Goal: Information Seeking & Learning: Compare options

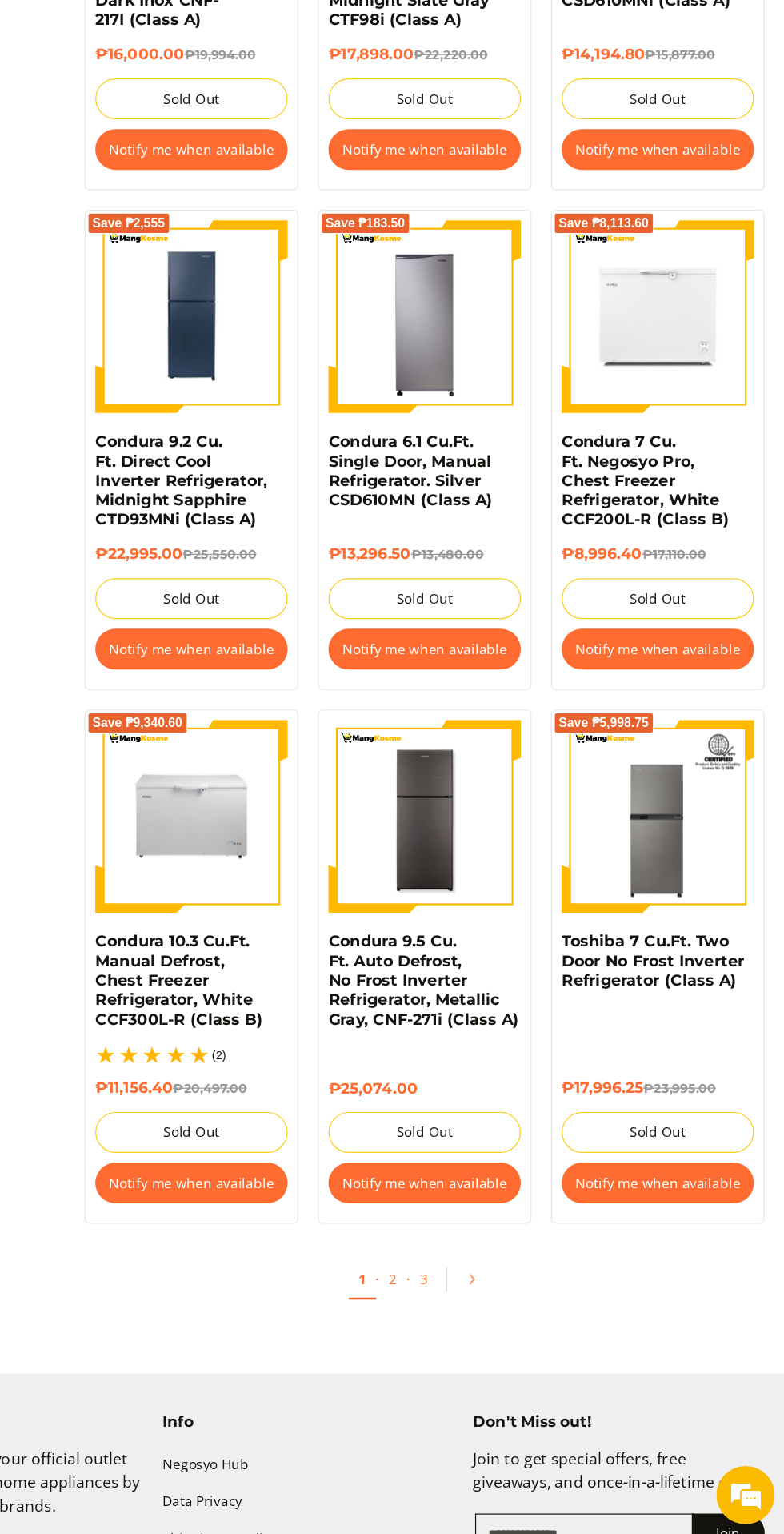
scroll to position [2415, 0]
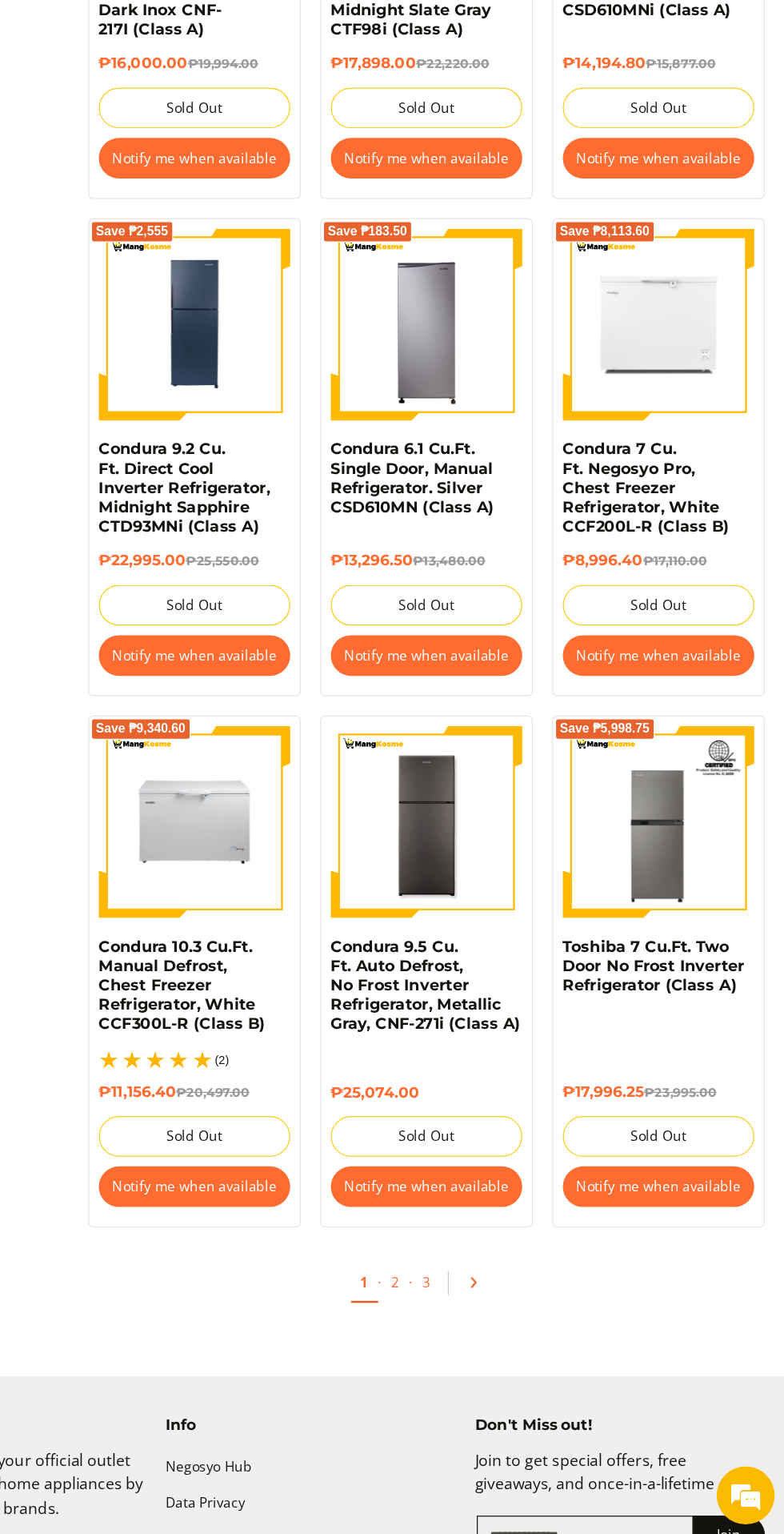
click at [526, 1321] on icon "Pagination" at bounding box center [527, 1326] width 12 height 12
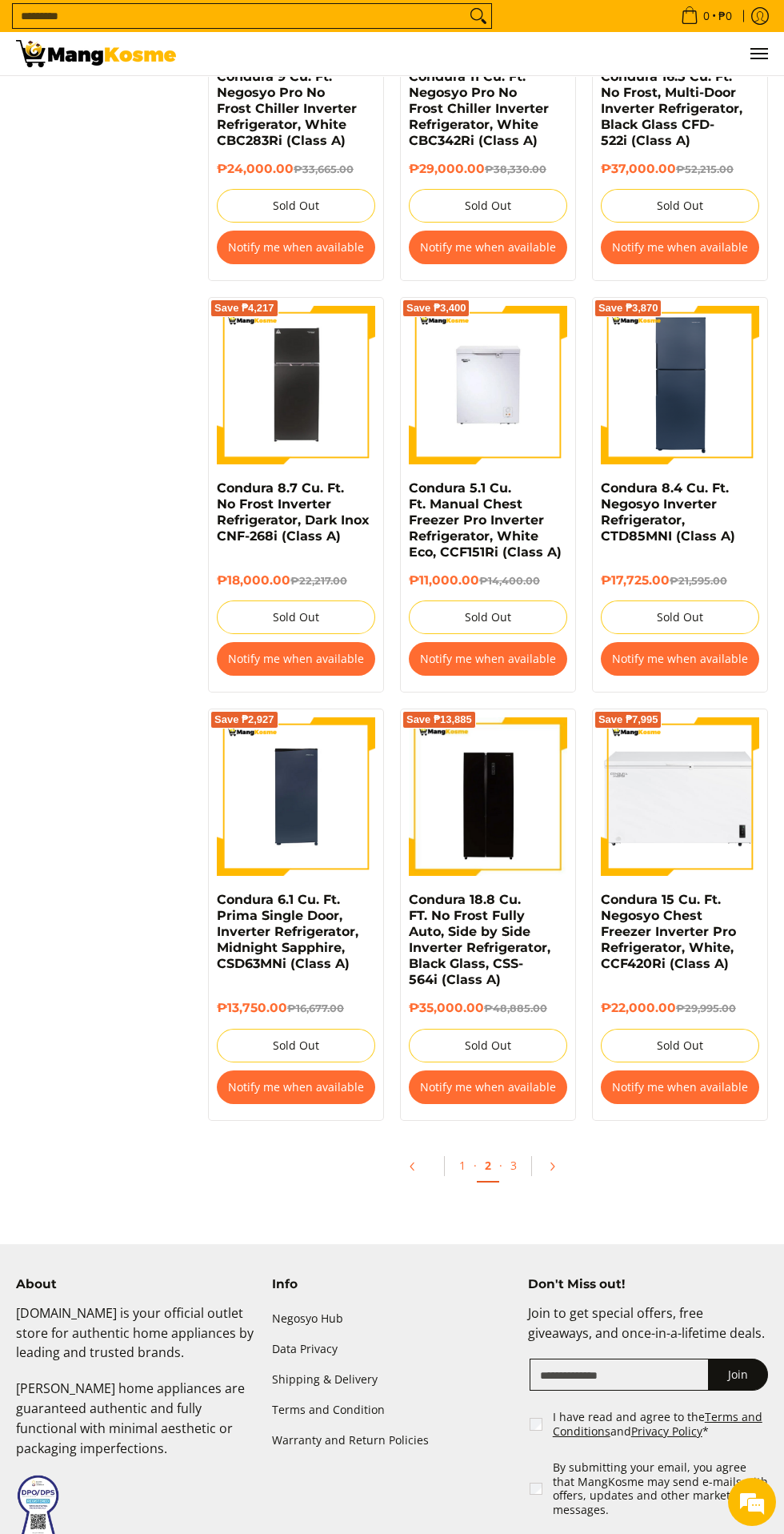
scroll to position [2496, 0]
click at [552, 1165] on icon "Pagination" at bounding box center [553, 1166] width 12 height 12
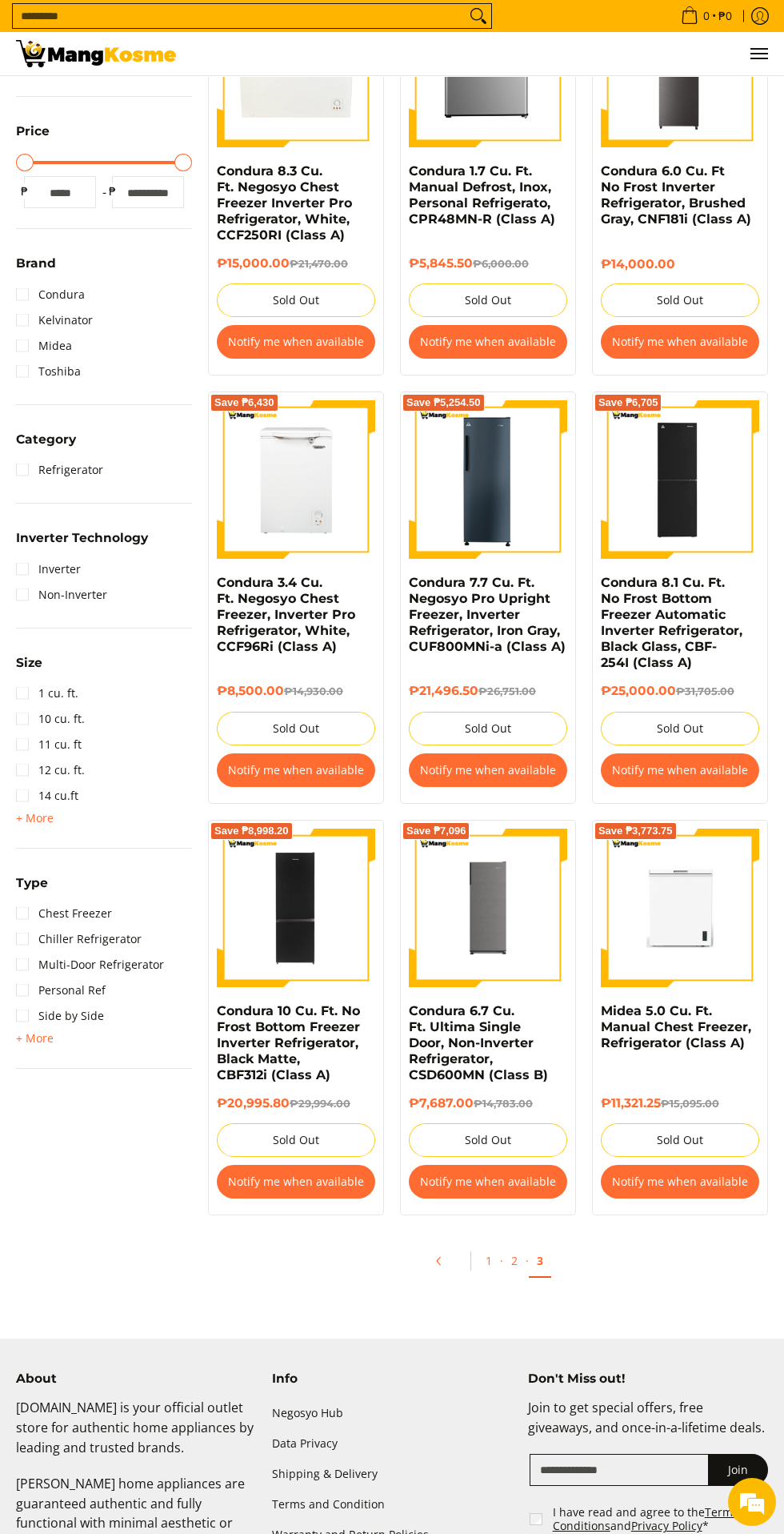
scroll to position [610, 0]
